Goal: Information Seeking & Learning: Learn about a topic

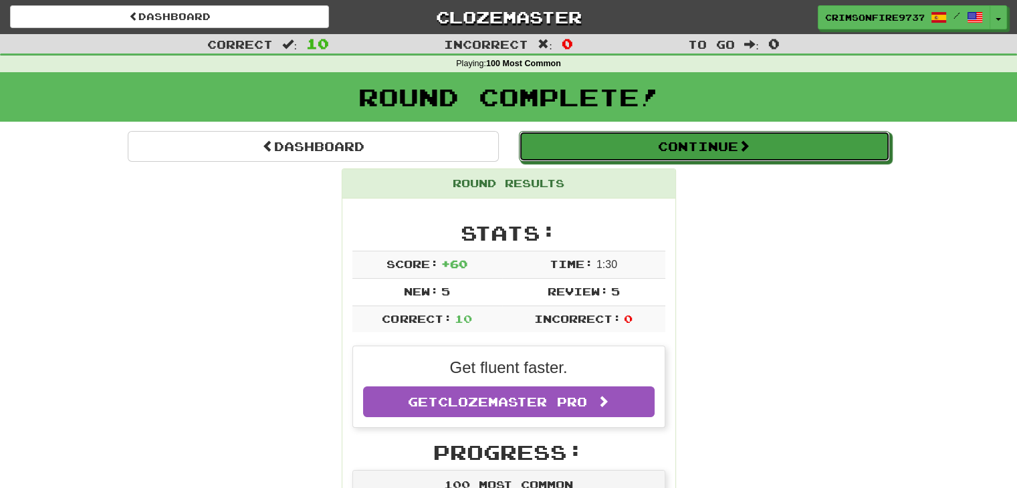
click at [730, 153] on button "Continue" at bounding box center [704, 146] width 371 height 31
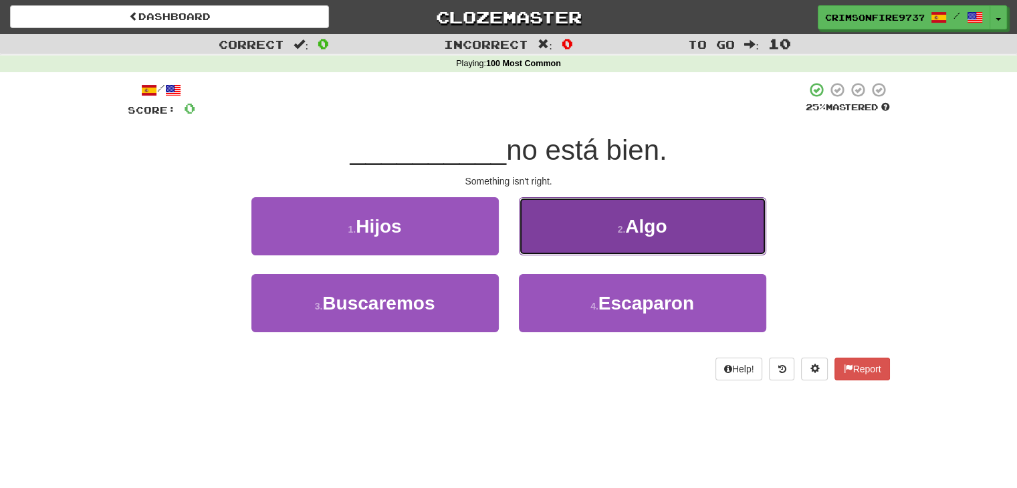
click at [574, 212] on button "2 . Algo" at bounding box center [642, 226] width 247 height 58
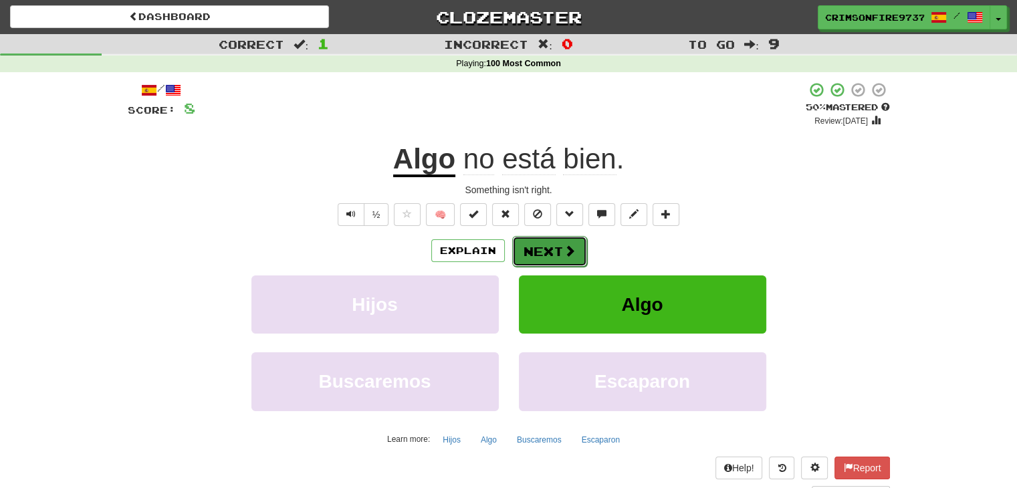
click at [538, 251] on button "Next" at bounding box center [549, 251] width 75 height 31
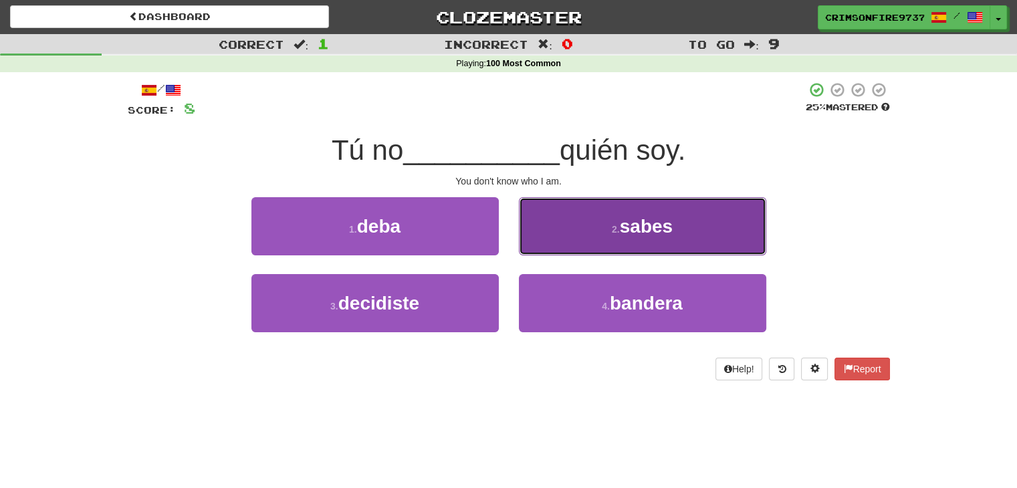
click at [570, 209] on button "2 . sabes" at bounding box center [642, 226] width 247 height 58
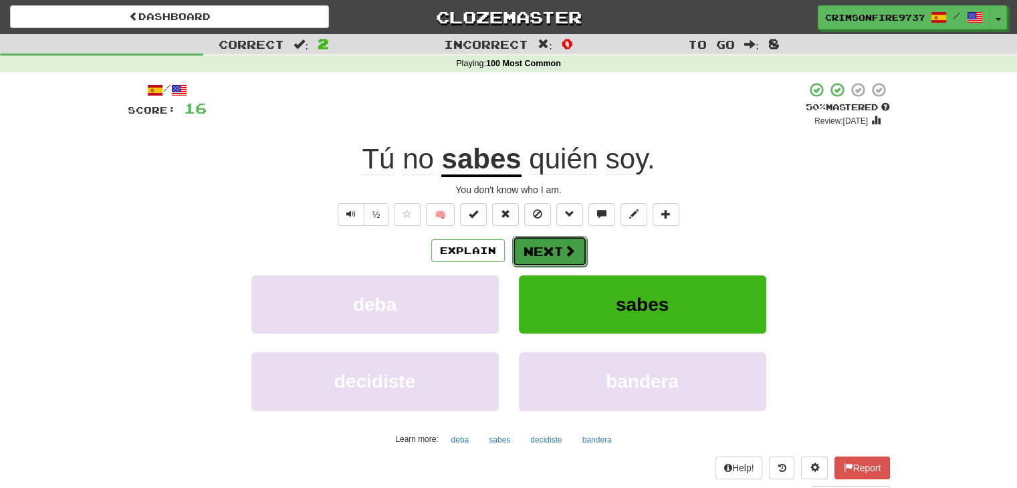
click at [550, 258] on button "Next" at bounding box center [549, 251] width 75 height 31
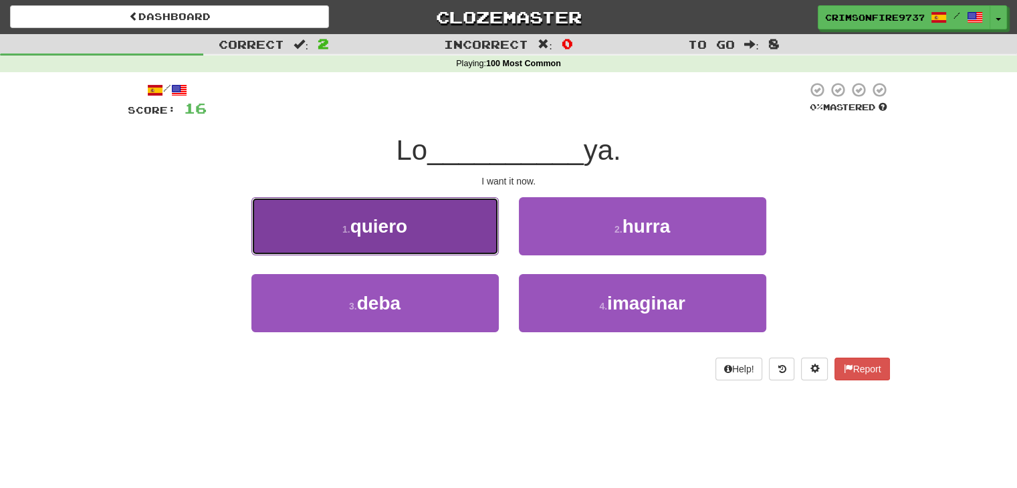
click at [442, 219] on button "1 . quiero" at bounding box center [374, 226] width 247 height 58
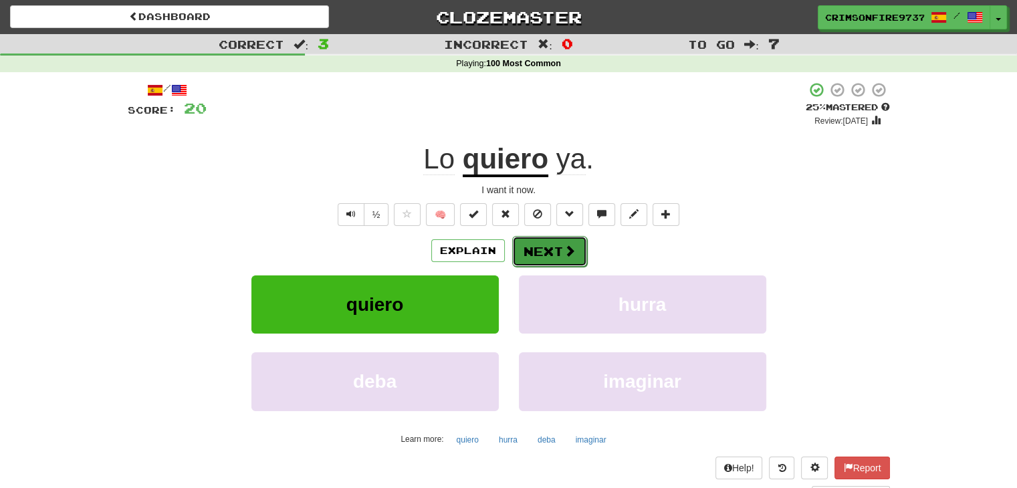
click at [530, 265] on button "Next" at bounding box center [549, 251] width 75 height 31
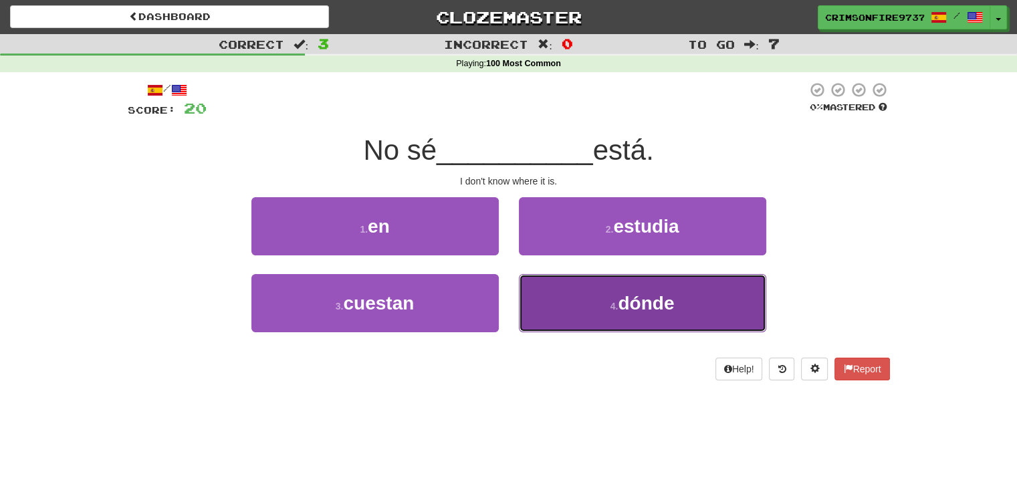
click at [590, 286] on button "4 . dónde" at bounding box center [642, 303] width 247 height 58
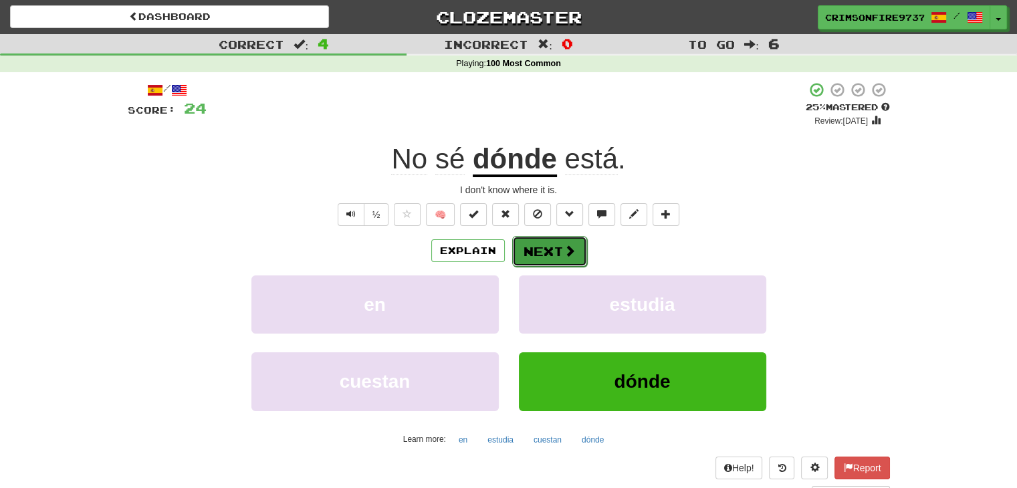
click at [564, 247] on span at bounding box center [570, 251] width 12 height 12
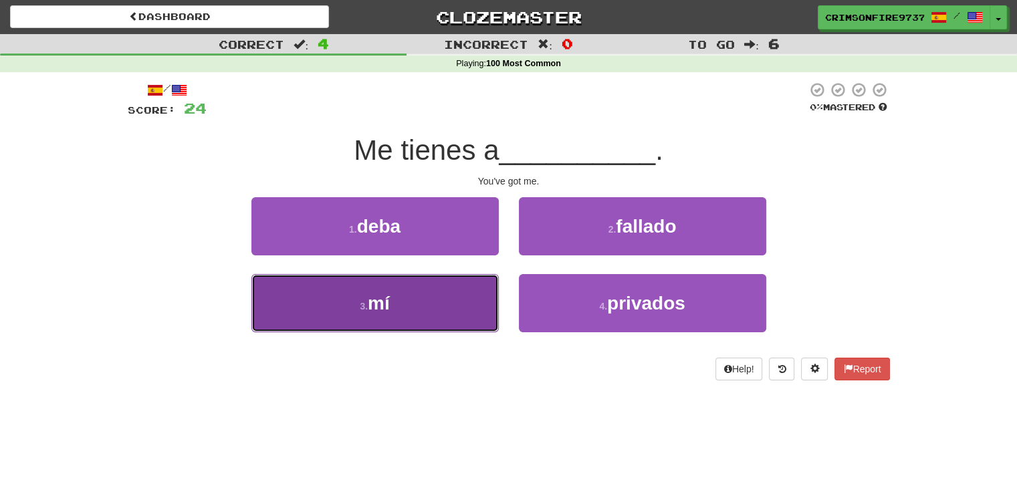
click at [450, 276] on button "3 . mí" at bounding box center [374, 303] width 247 height 58
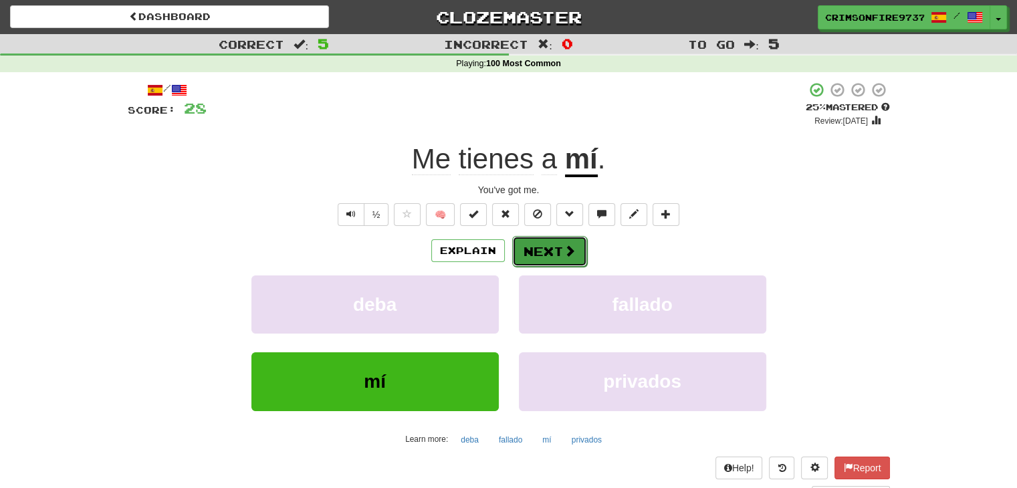
click at [550, 253] on button "Next" at bounding box center [549, 251] width 75 height 31
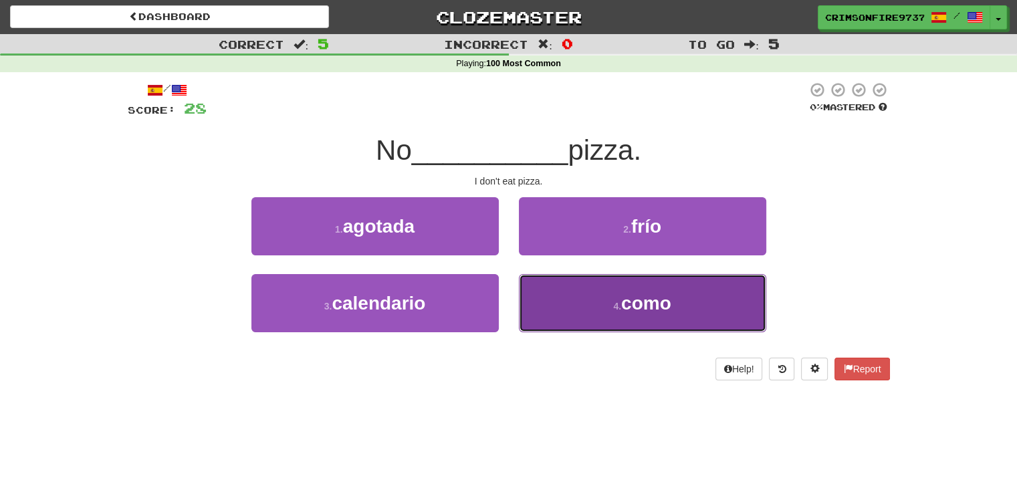
click at [644, 302] on span "como" at bounding box center [646, 303] width 50 height 21
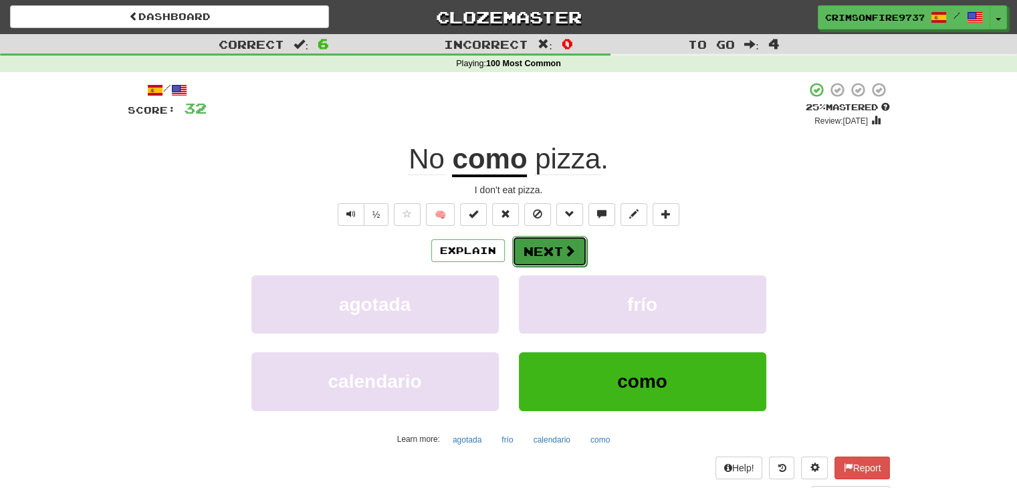
click at [556, 238] on button "Next" at bounding box center [549, 251] width 75 height 31
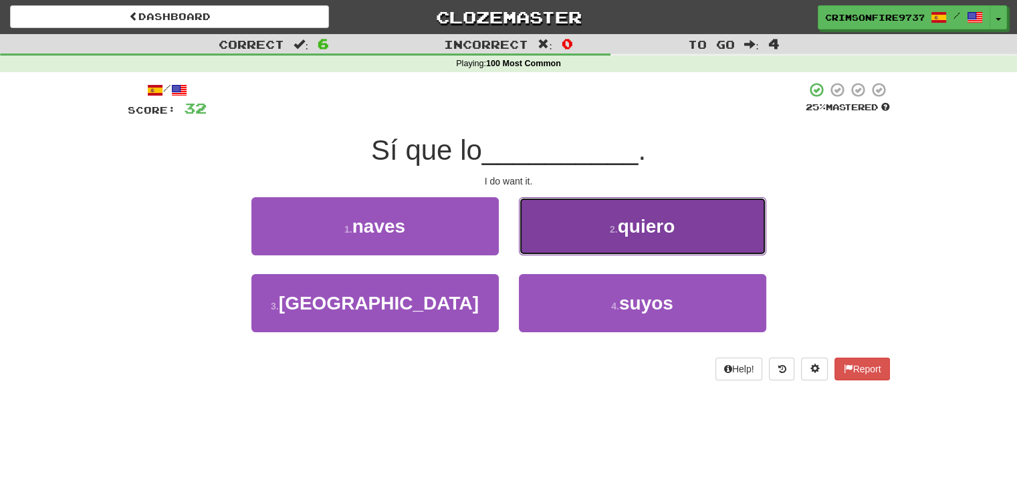
click at [580, 241] on button "2 . quiero" at bounding box center [642, 226] width 247 height 58
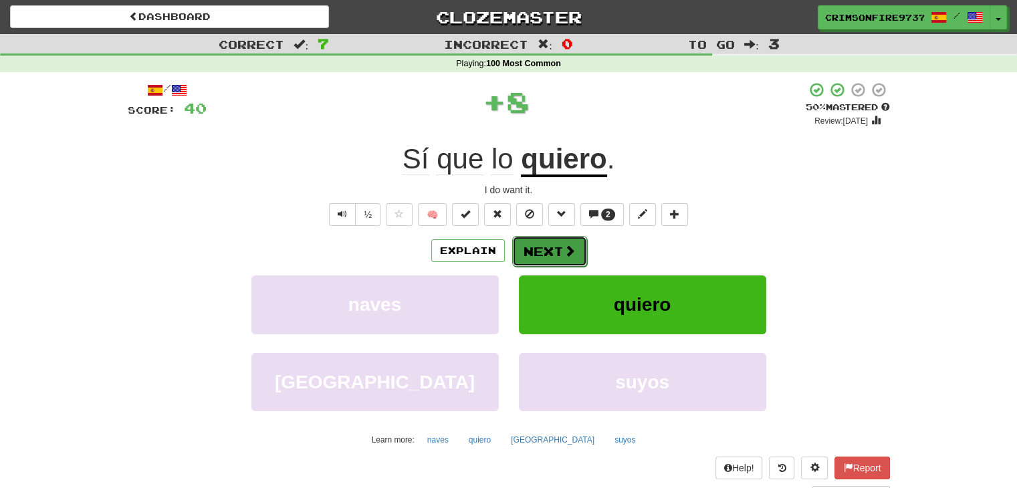
click at [573, 245] on span at bounding box center [570, 251] width 12 height 12
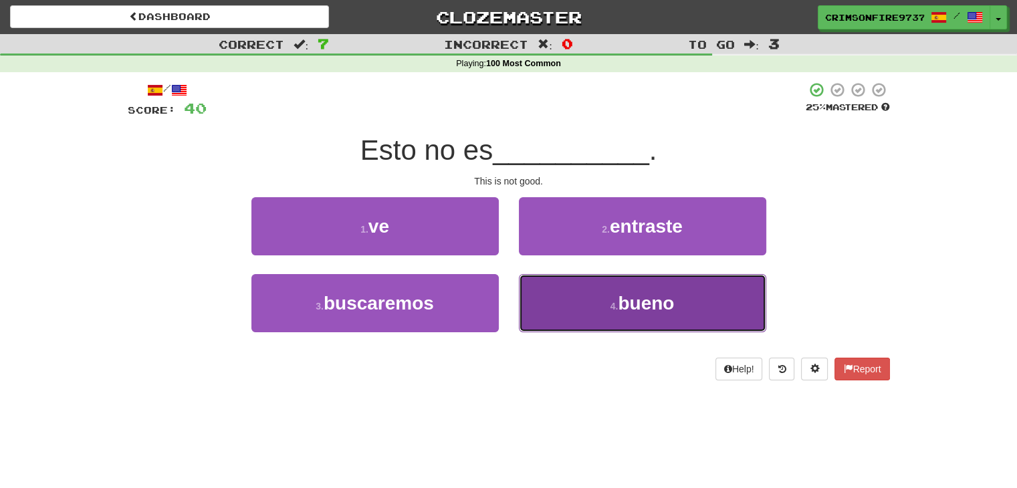
click at [582, 292] on button "4 . bueno" at bounding box center [642, 303] width 247 height 58
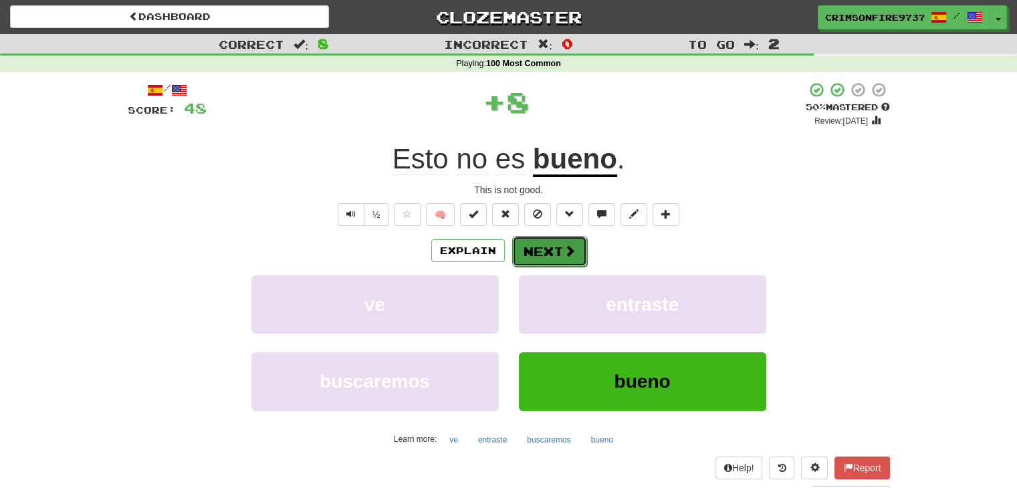
click at [564, 255] on span at bounding box center [570, 251] width 12 height 12
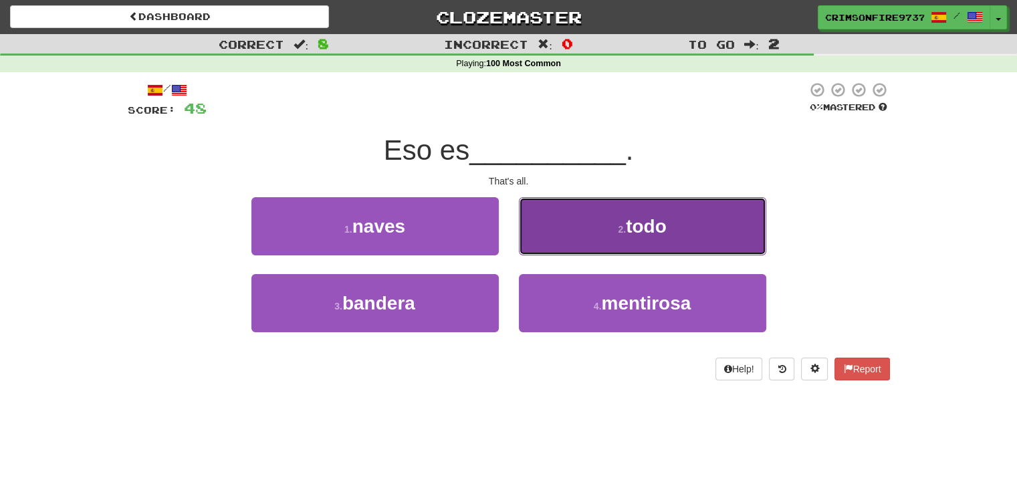
click at [602, 236] on button "2 . todo" at bounding box center [642, 226] width 247 height 58
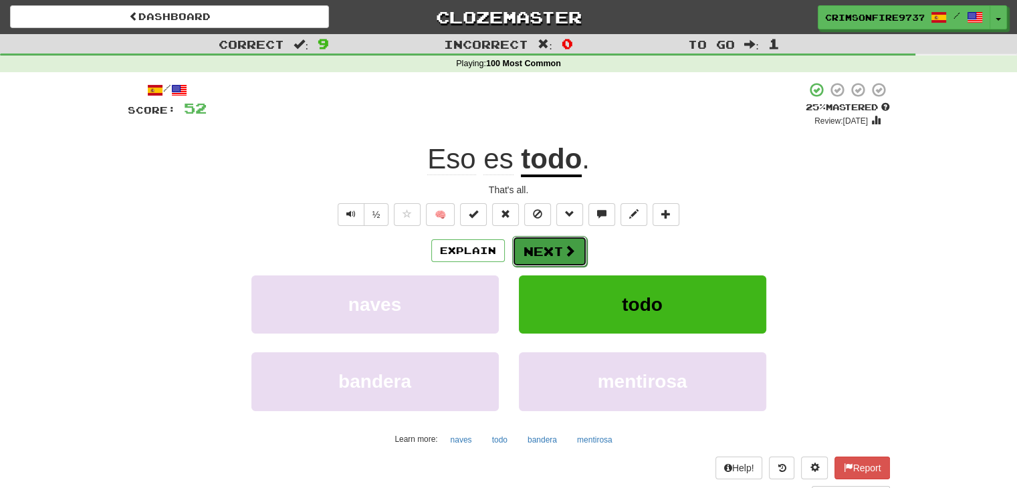
click at [560, 251] on button "Next" at bounding box center [549, 251] width 75 height 31
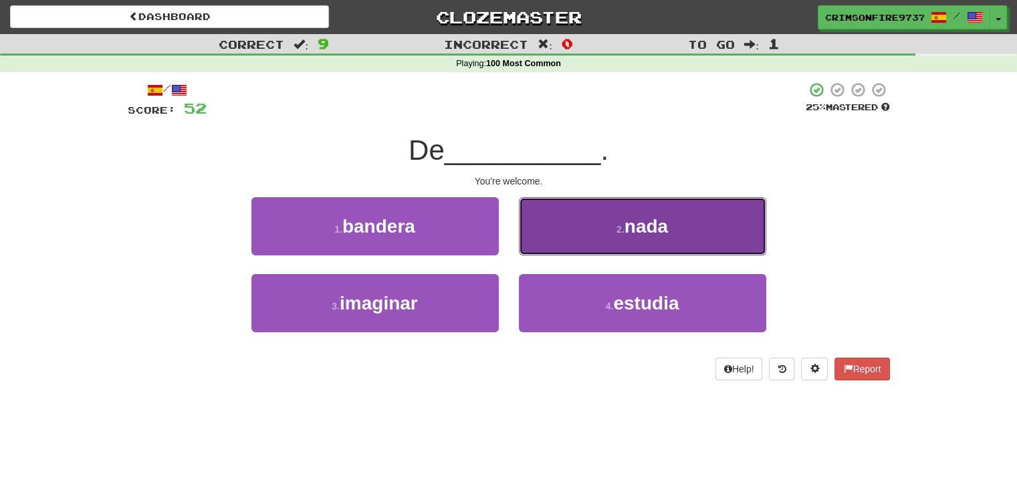
click at [562, 225] on button "2 . nada" at bounding box center [642, 226] width 247 height 58
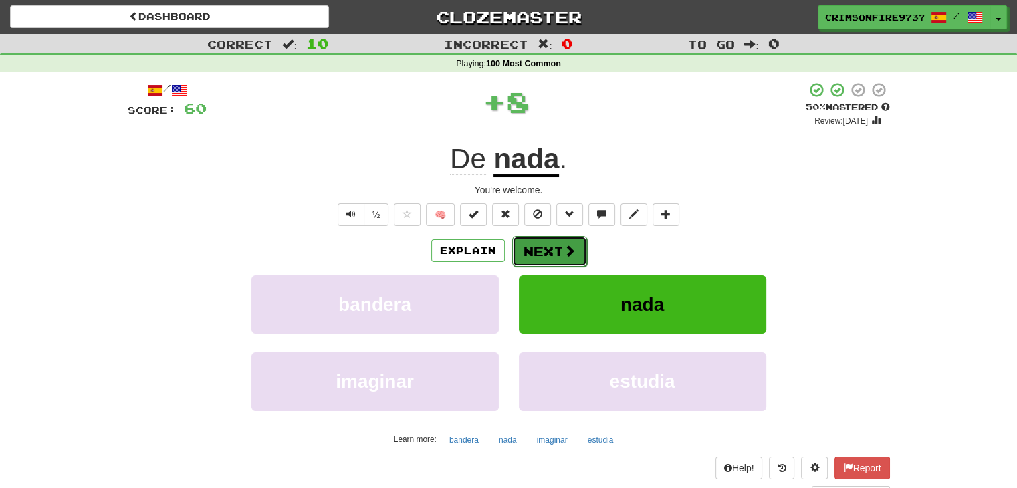
click at [562, 241] on button "Next" at bounding box center [549, 251] width 75 height 31
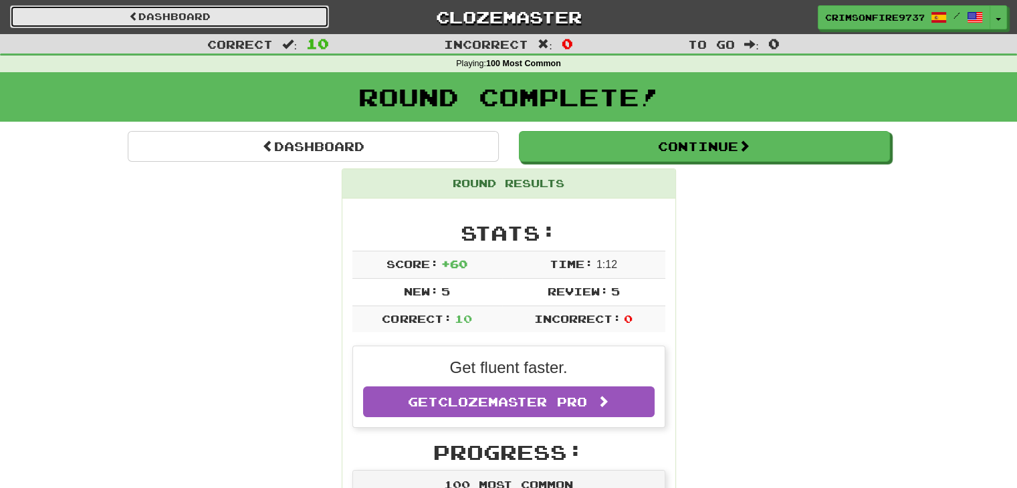
click at [275, 10] on link "Dashboard" at bounding box center [169, 16] width 319 height 23
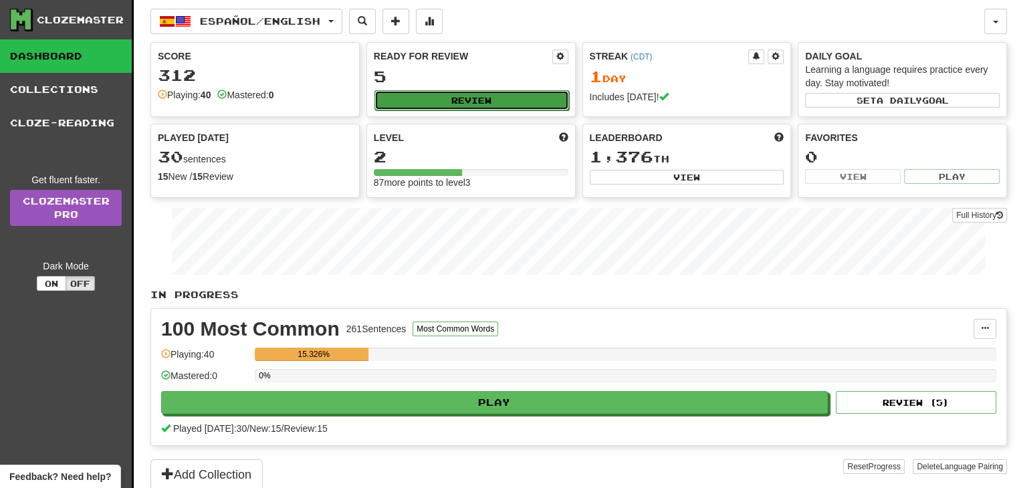
click at [414, 94] on button "Review" at bounding box center [471, 100] width 195 height 20
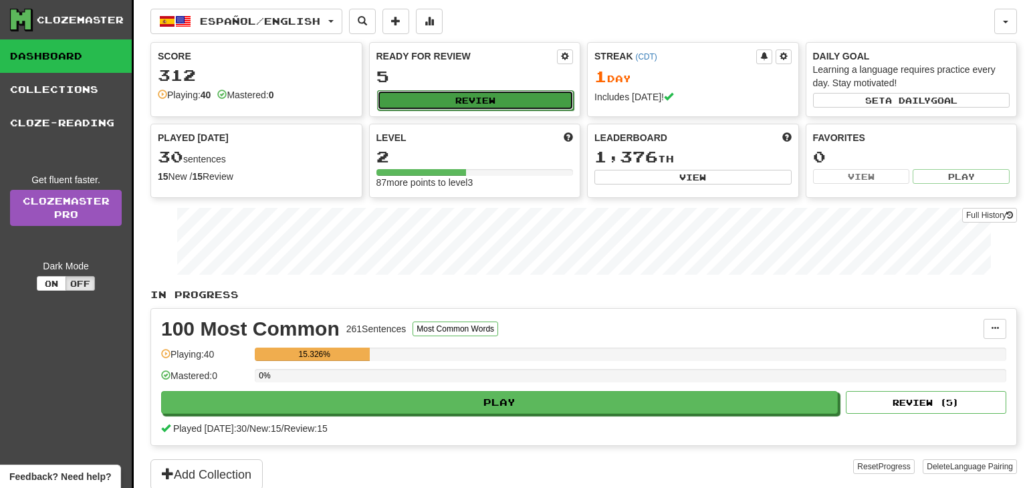
select select "**"
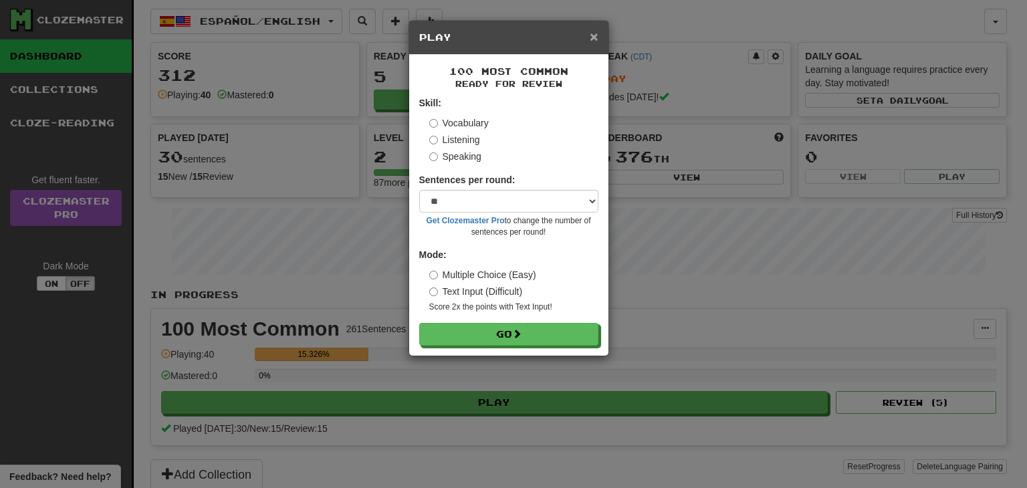
click at [591, 38] on span "×" at bounding box center [594, 36] width 8 height 15
